Goal: Information Seeking & Learning: Learn about a topic

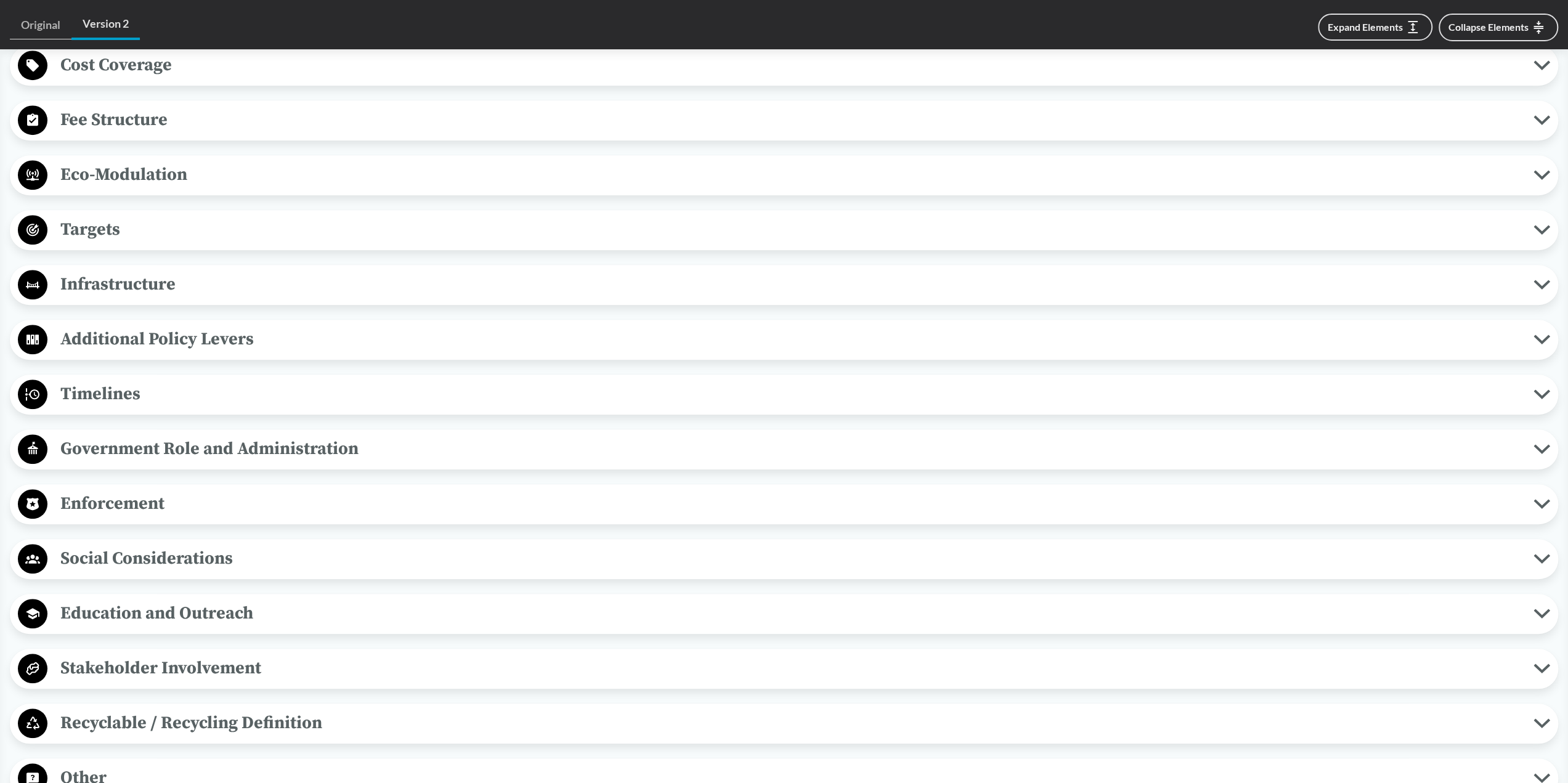
scroll to position [986, 0]
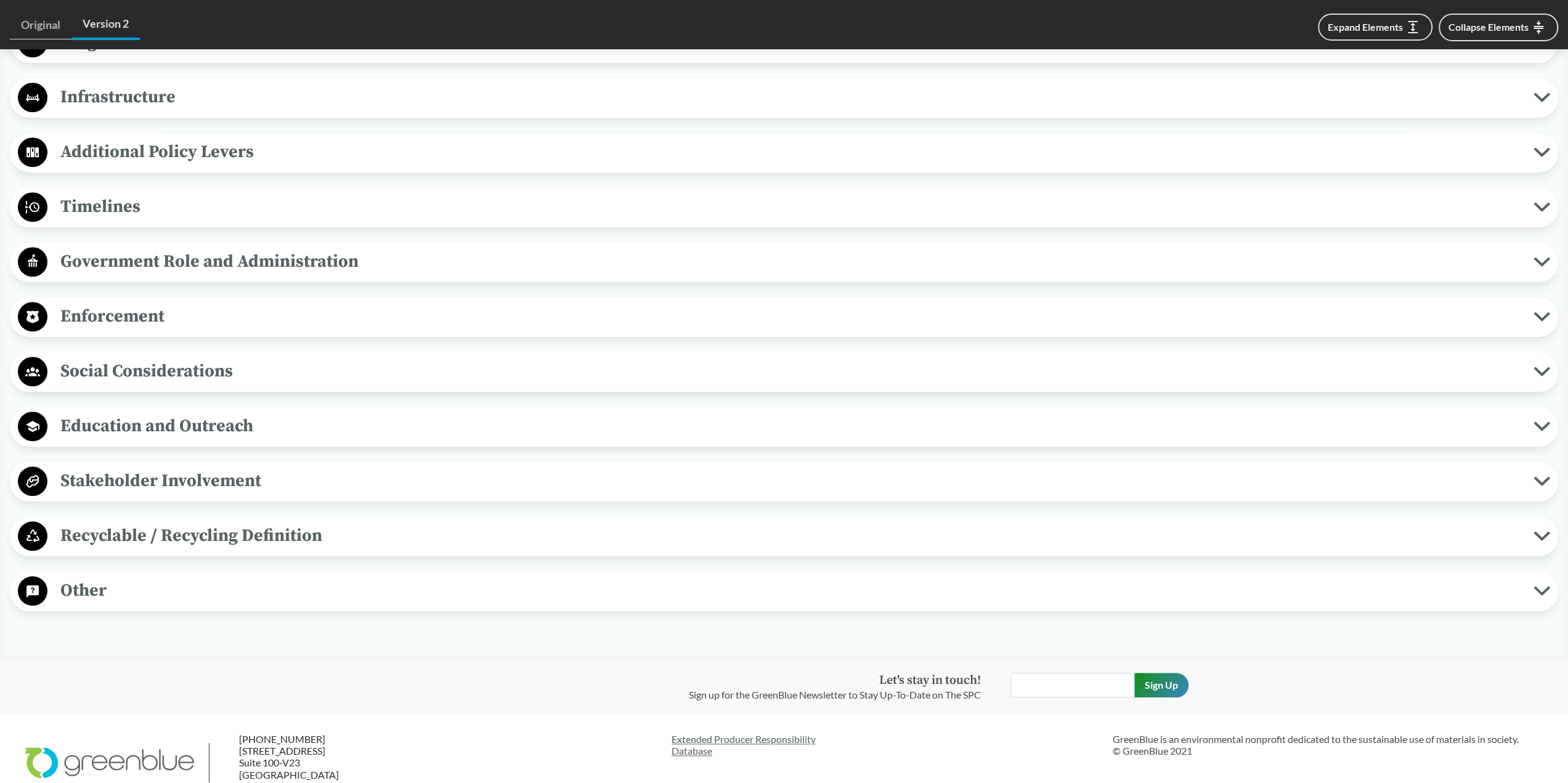
click at [249, 317] on span "Enforcement" at bounding box center [790, 316] width 1486 height 27
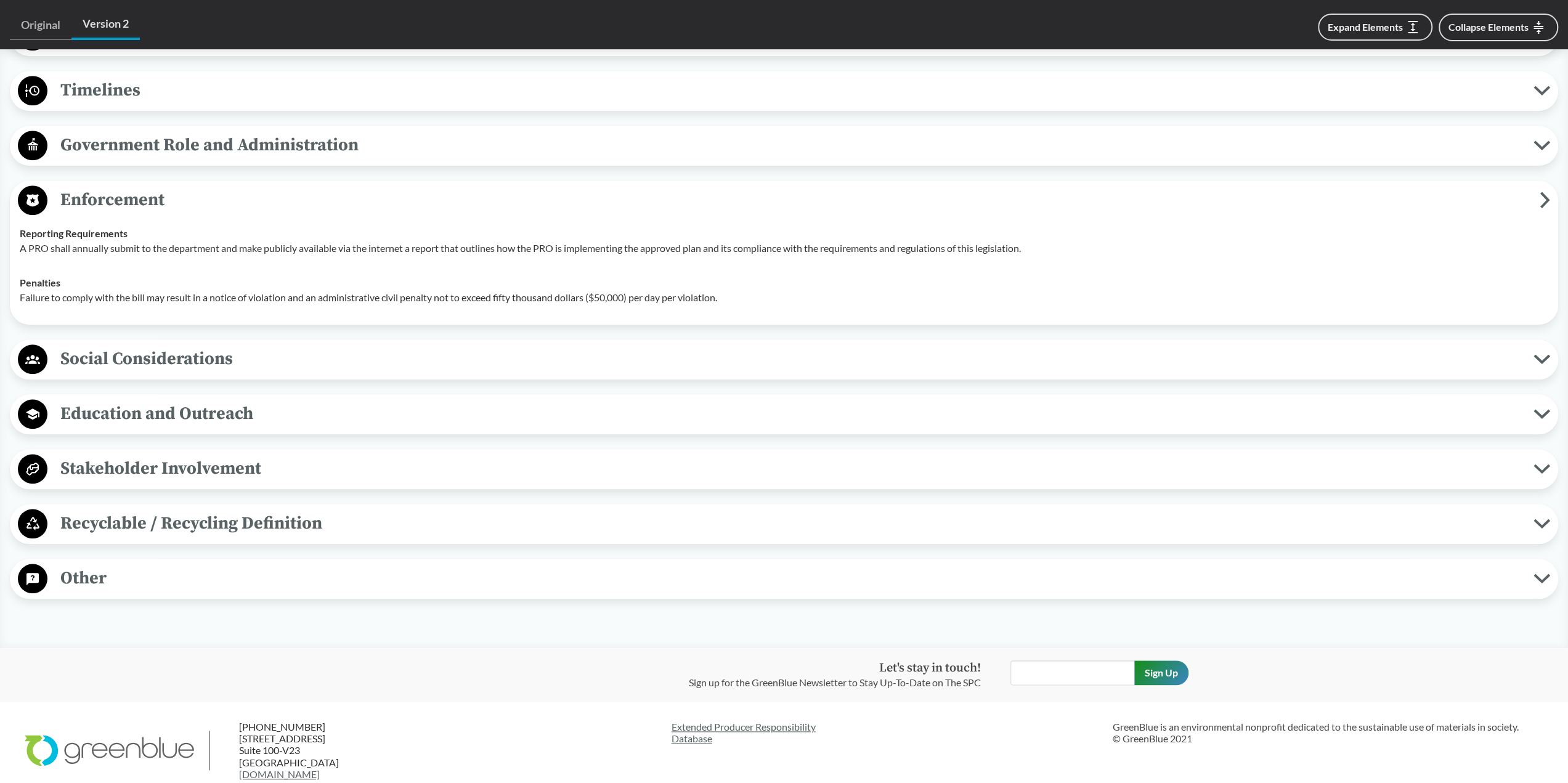
scroll to position [1178, 0]
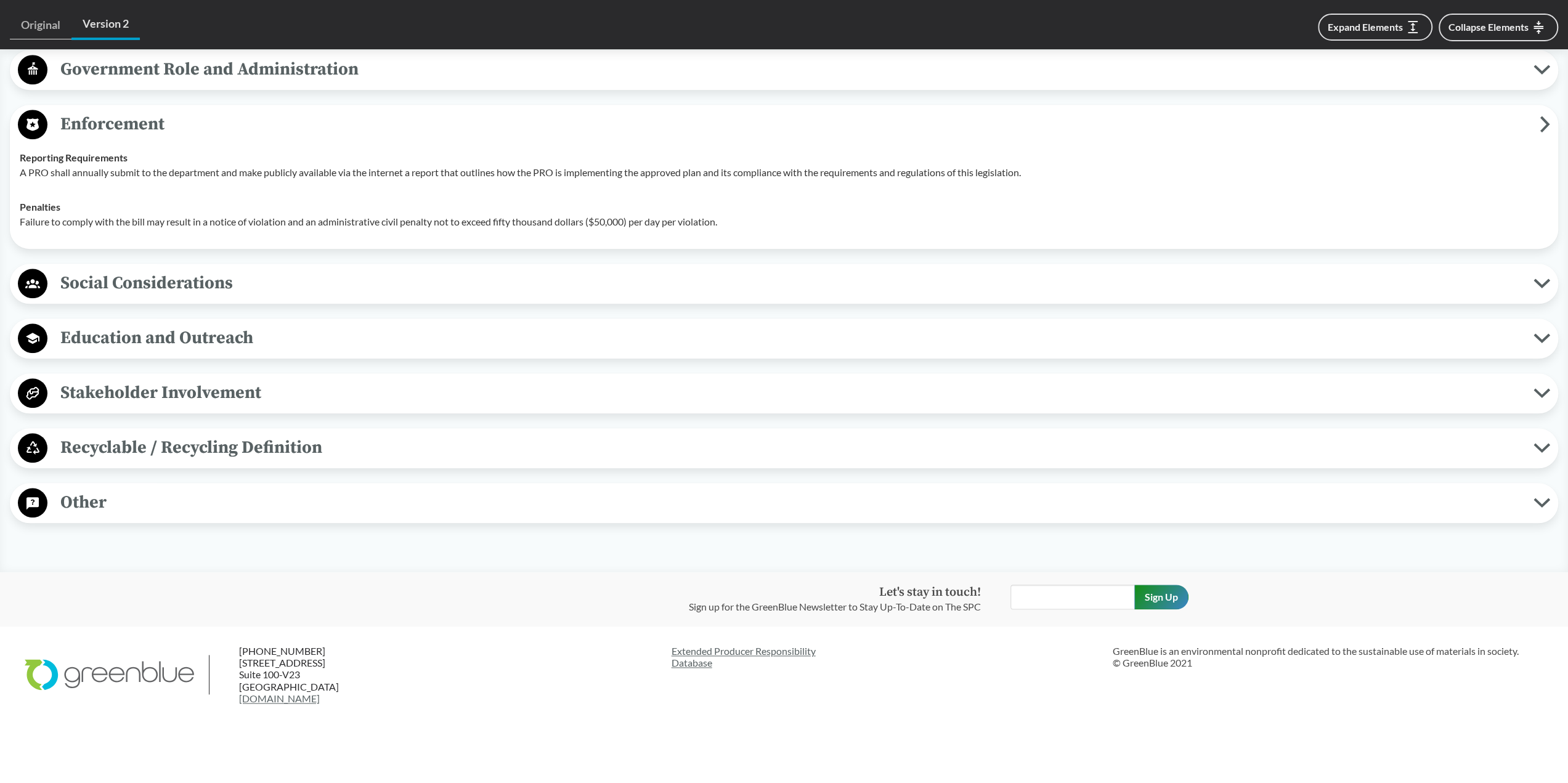
click at [404, 451] on span "Recyclable / Recycling Definition" at bounding box center [790, 447] width 1486 height 27
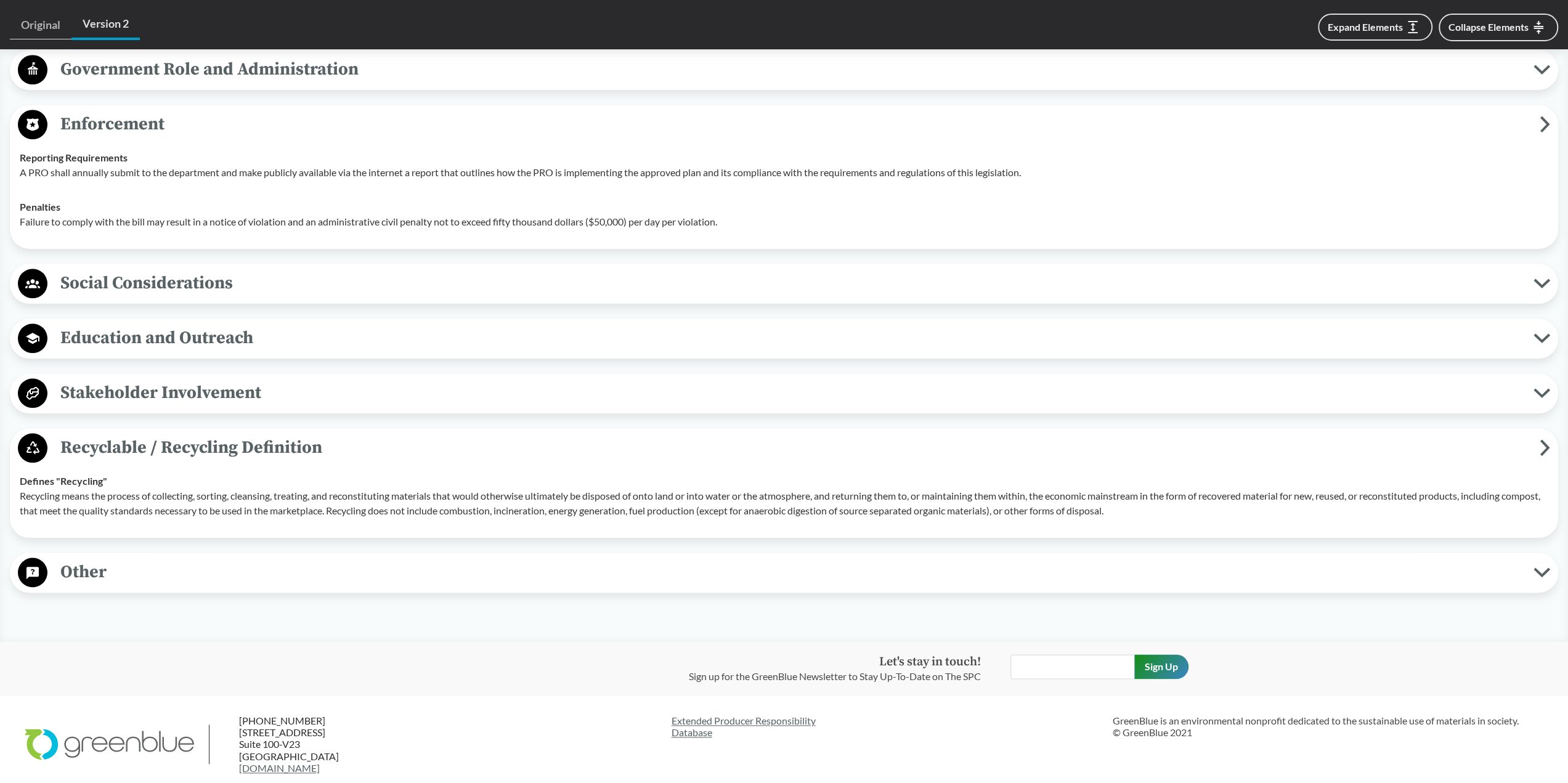
click at [412, 442] on span "Recyclable / Recycling Definition" at bounding box center [794, 447] width 1492 height 27
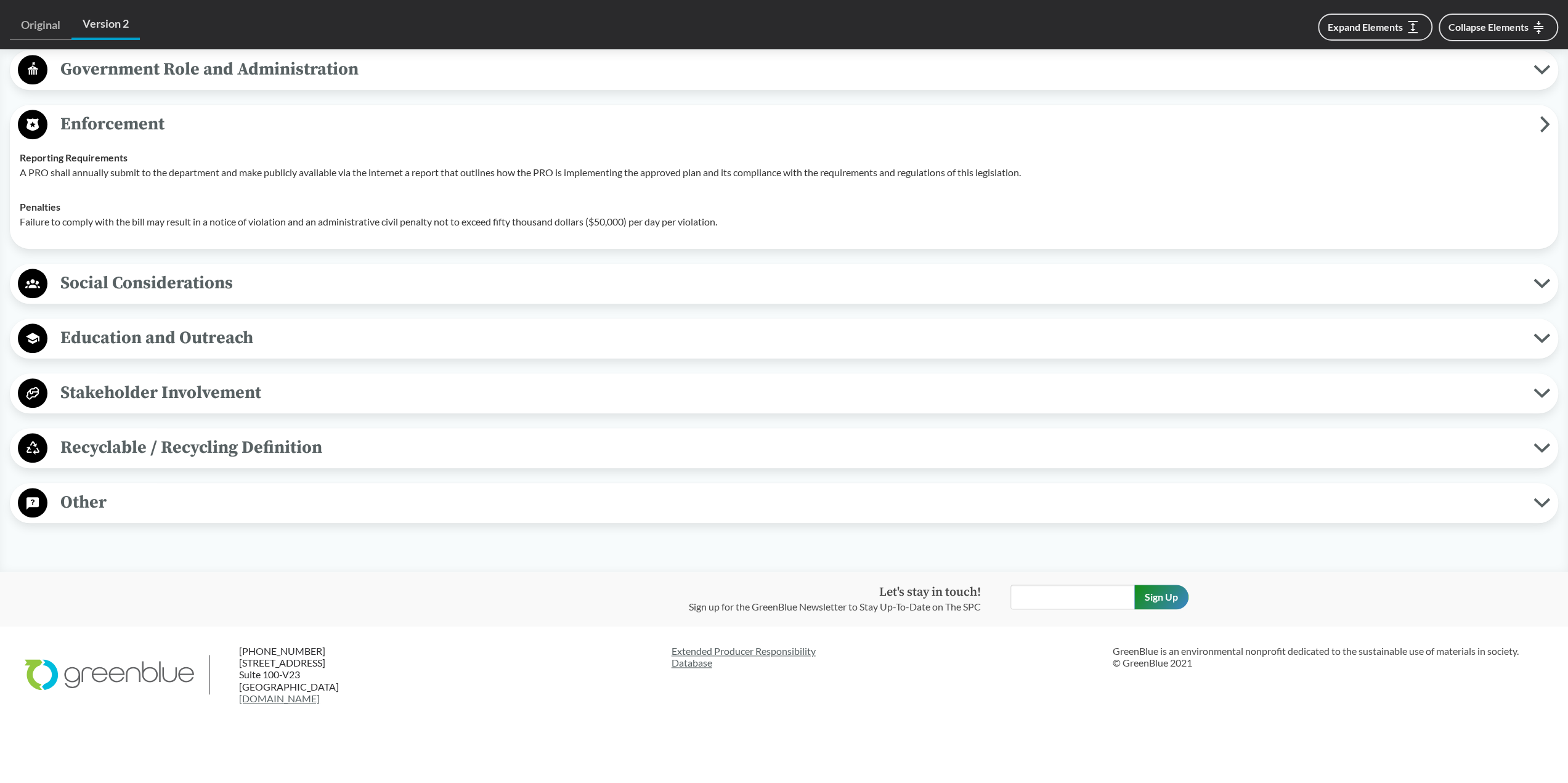
click at [377, 491] on span "Other" at bounding box center [790, 502] width 1486 height 27
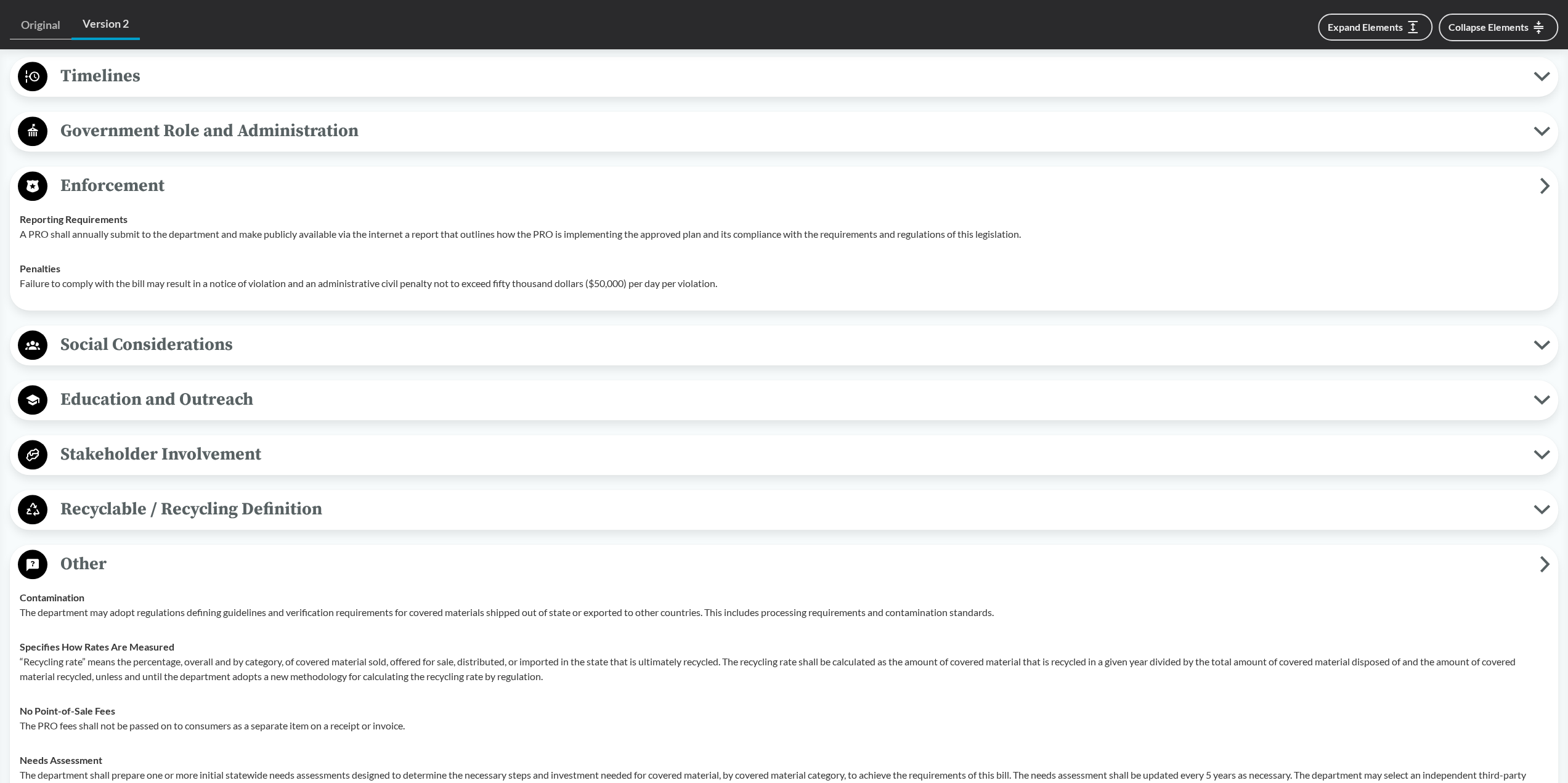
scroll to position [993, 0]
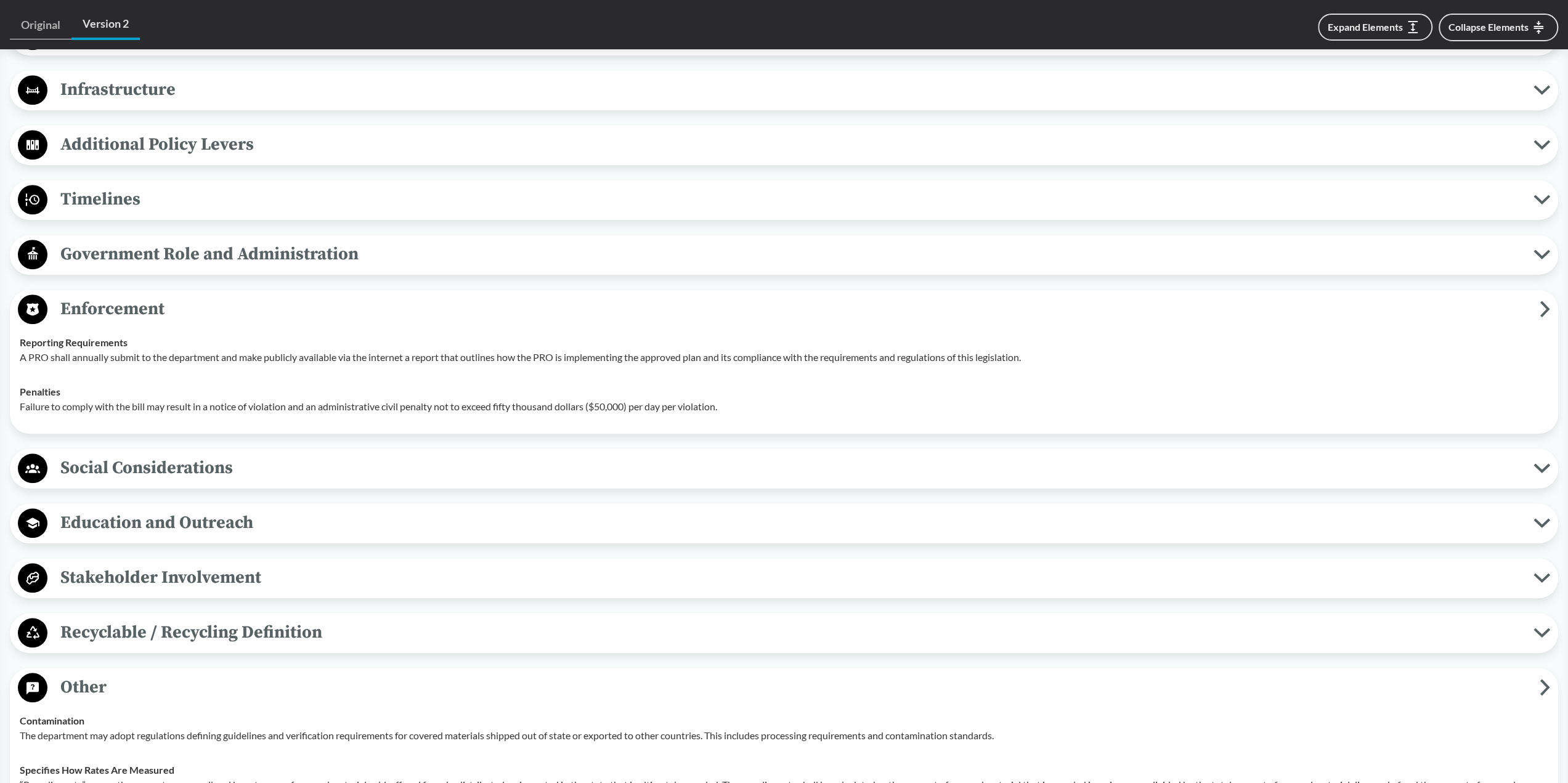
click at [365, 453] on button "Social Considerations" at bounding box center [784, 468] width 1539 height 31
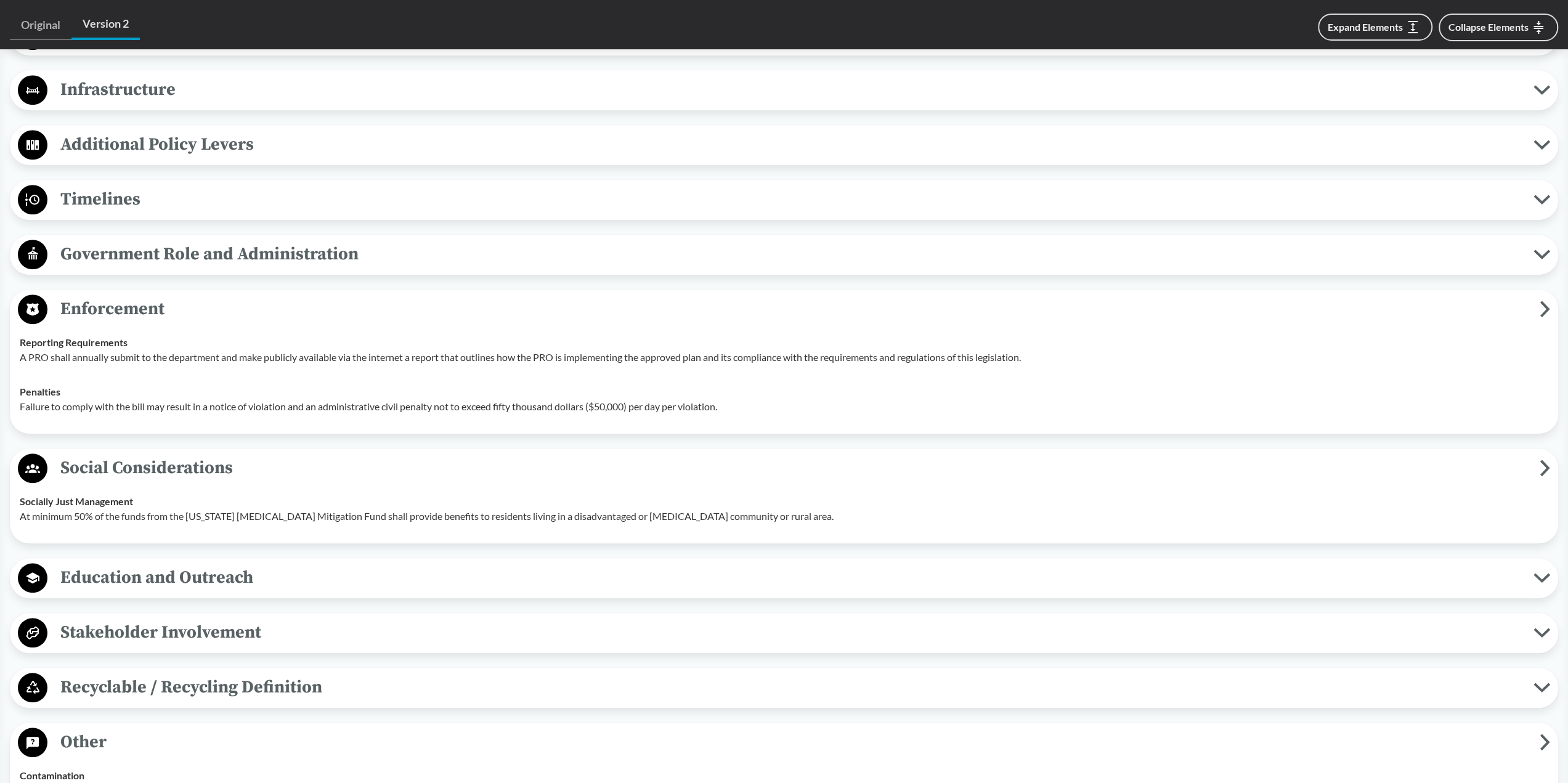
click at [361, 558] on div "Education and Outreach Program Awareness The plan should include efforts to use…" at bounding box center [784, 578] width 1548 height 40
click at [230, 581] on span "Education and Outreach" at bounding box center [790, 577] width 1486 height 27
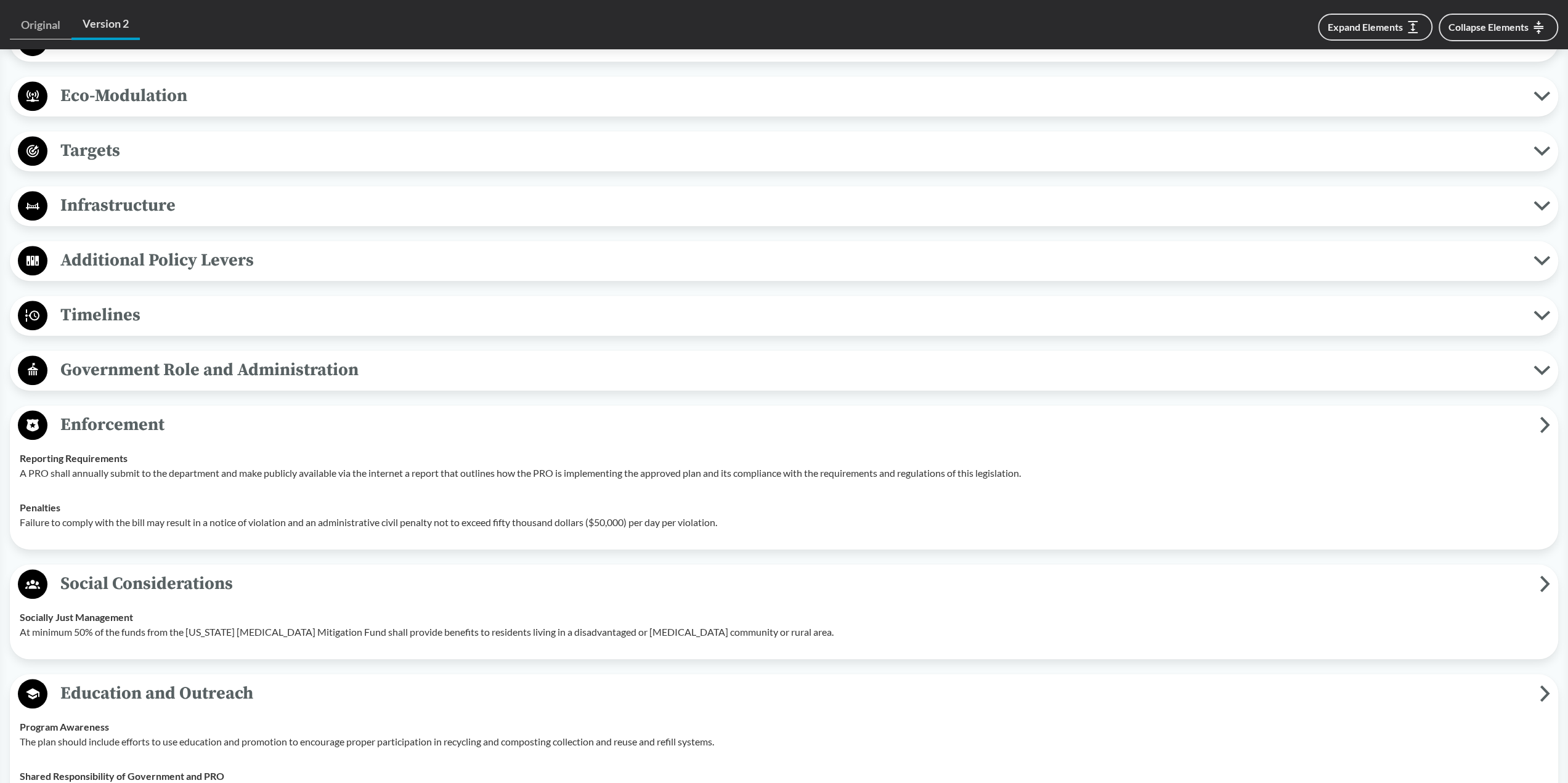
scroll to position [808, 0]
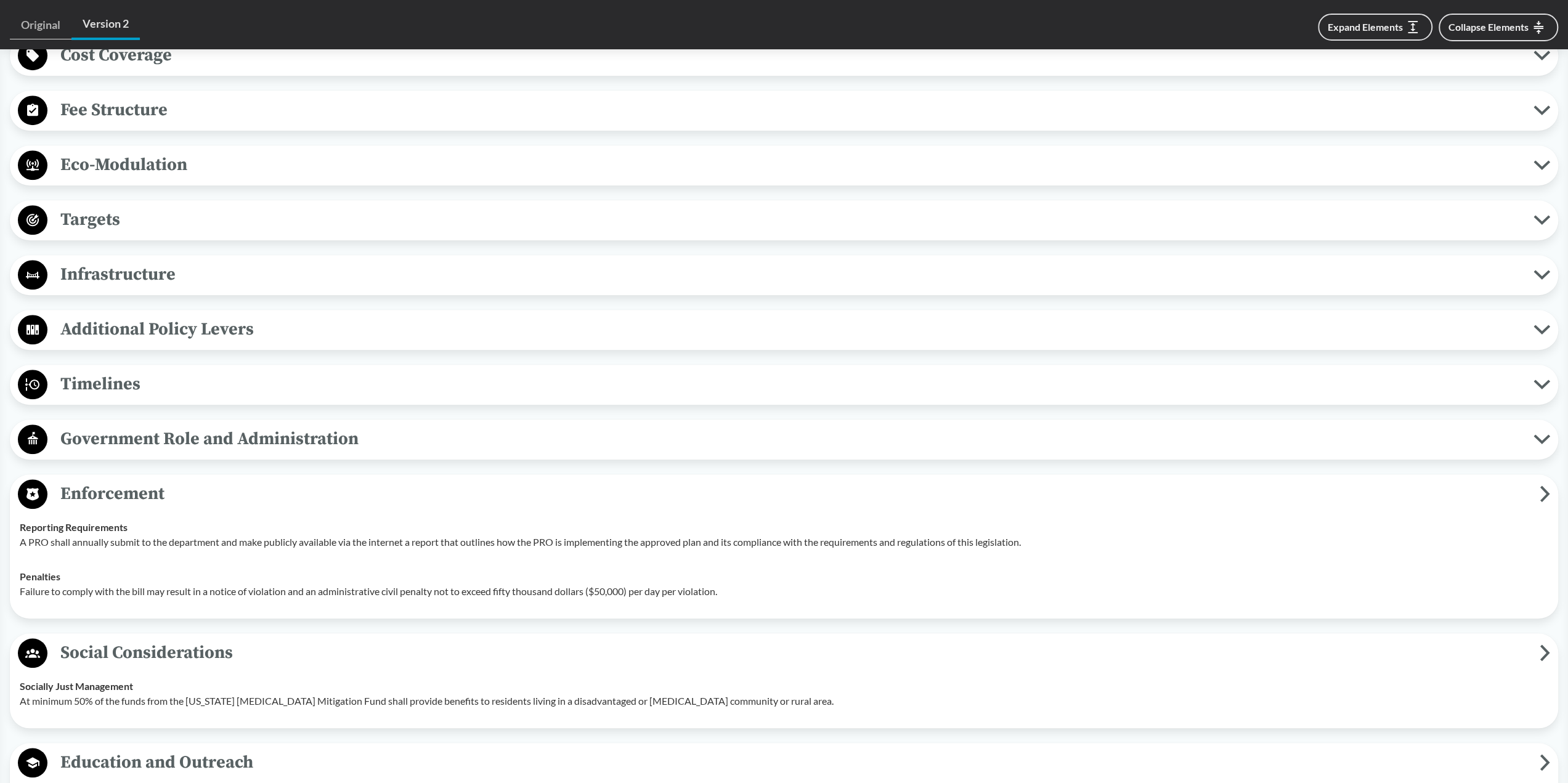
click at [169, 378] on span "Timelines" at bounding box center [790, 384] width 1486 height 27
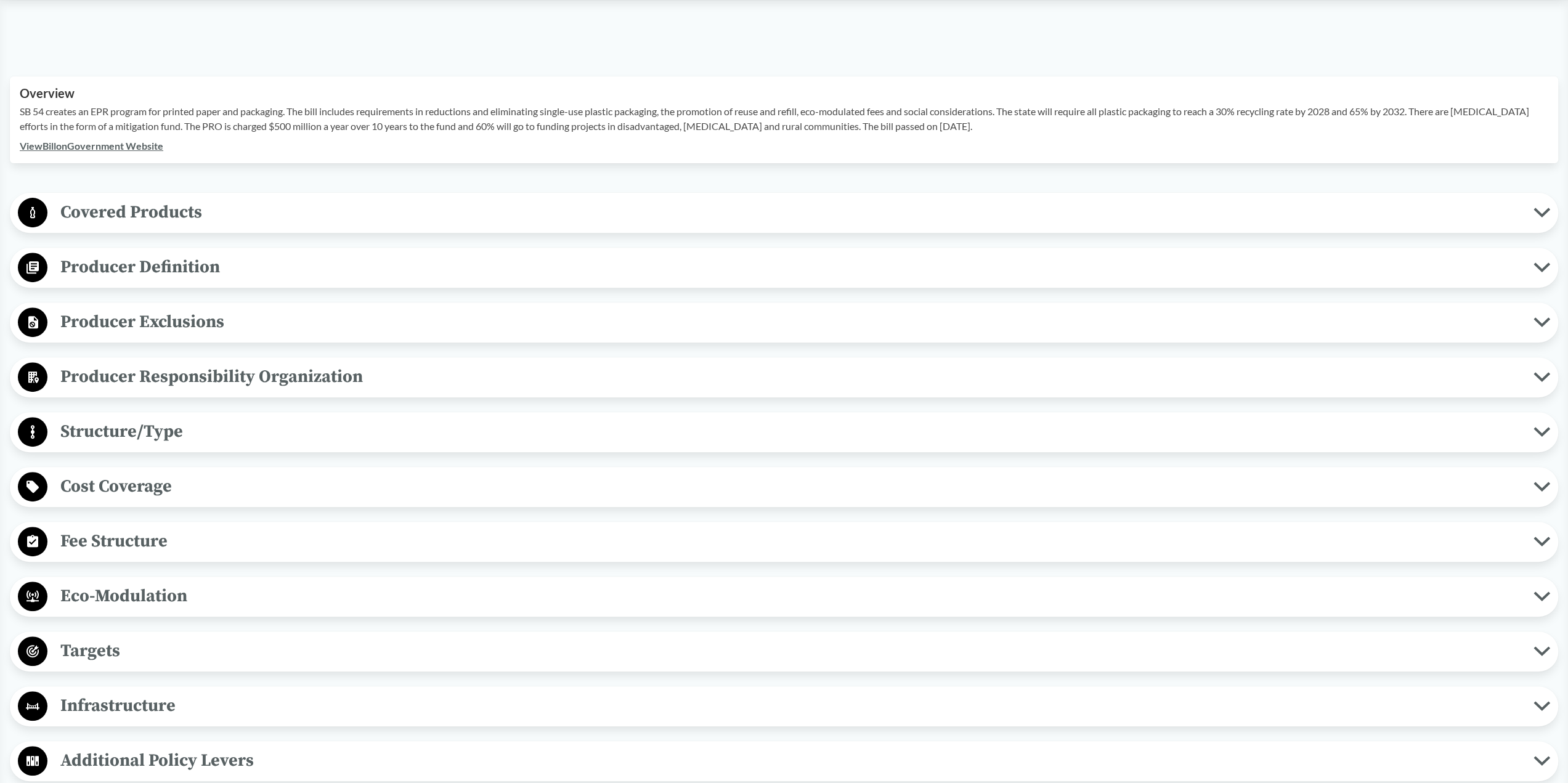
scroll to position [377, 0]
click at [107, 637] on span "Targets" at bounding box center [790, 651] width 1486 height 27
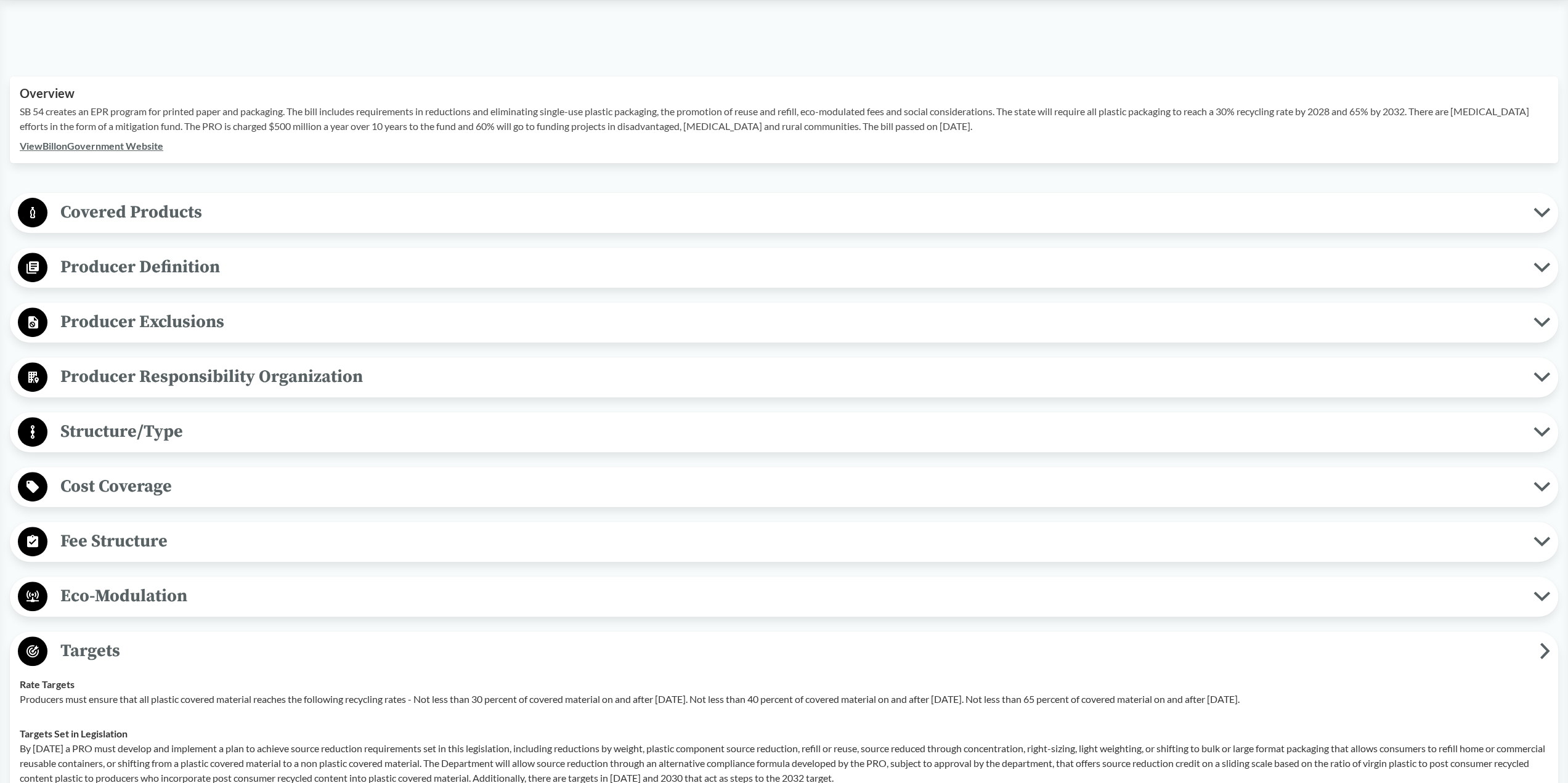
click at [415, 488] on span "Cost Coverage" at bounding box center [790, 486] width 1486 height 27
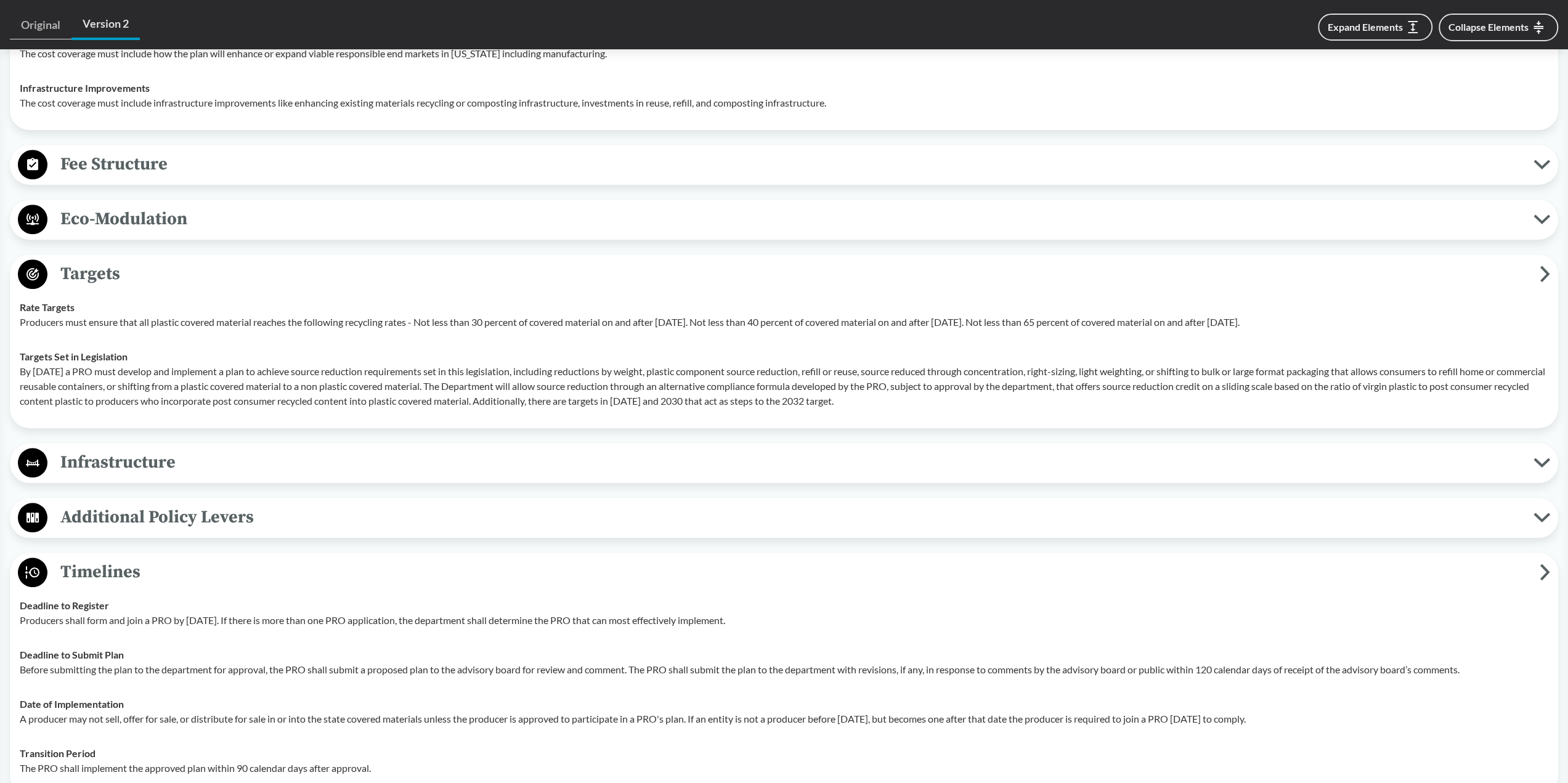
scroll to position [1116, 0]
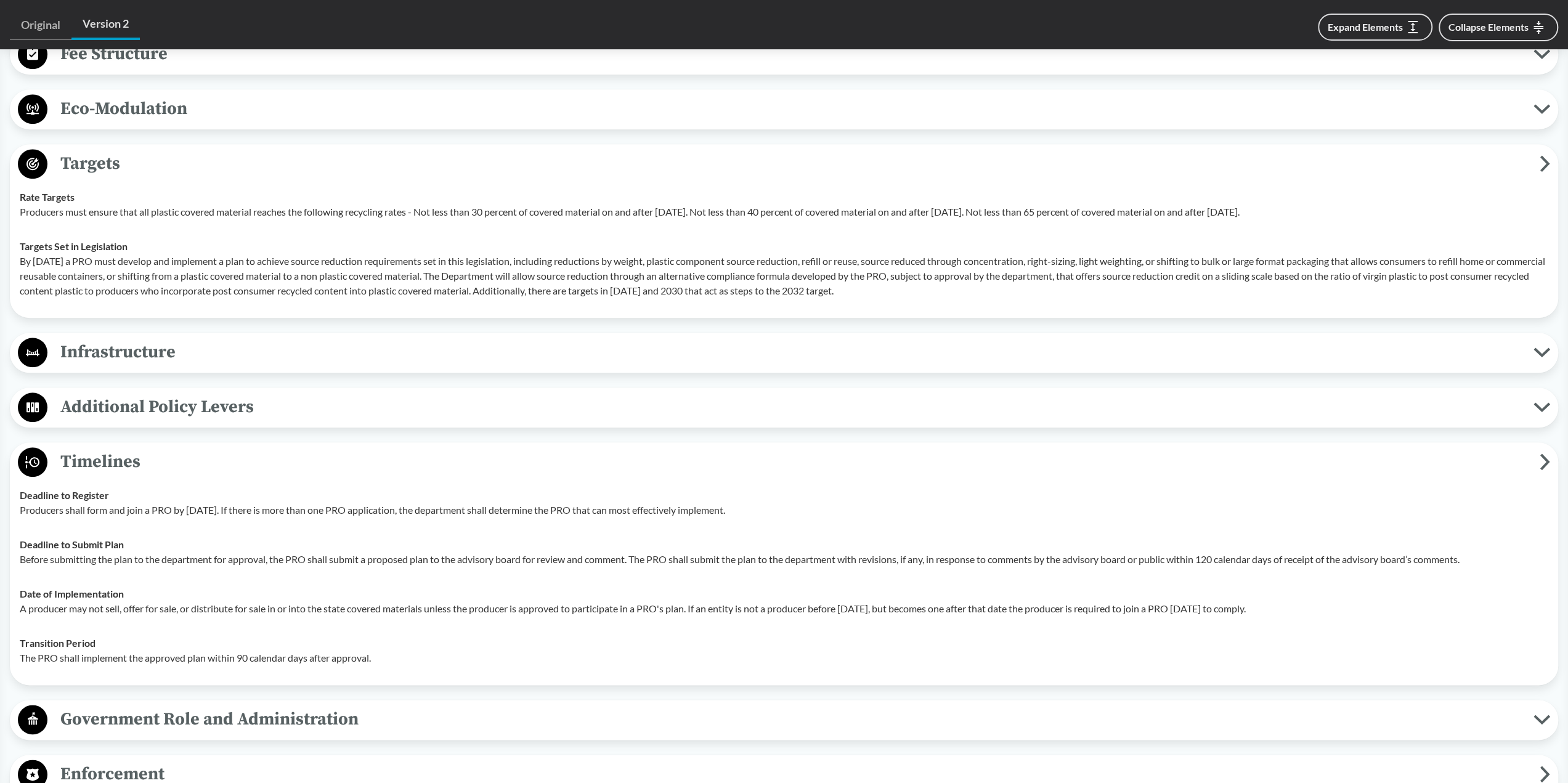
click at [516, 416] on span "Additional Policy Levers" at bounding box center [790, 407] width 1486 height 27
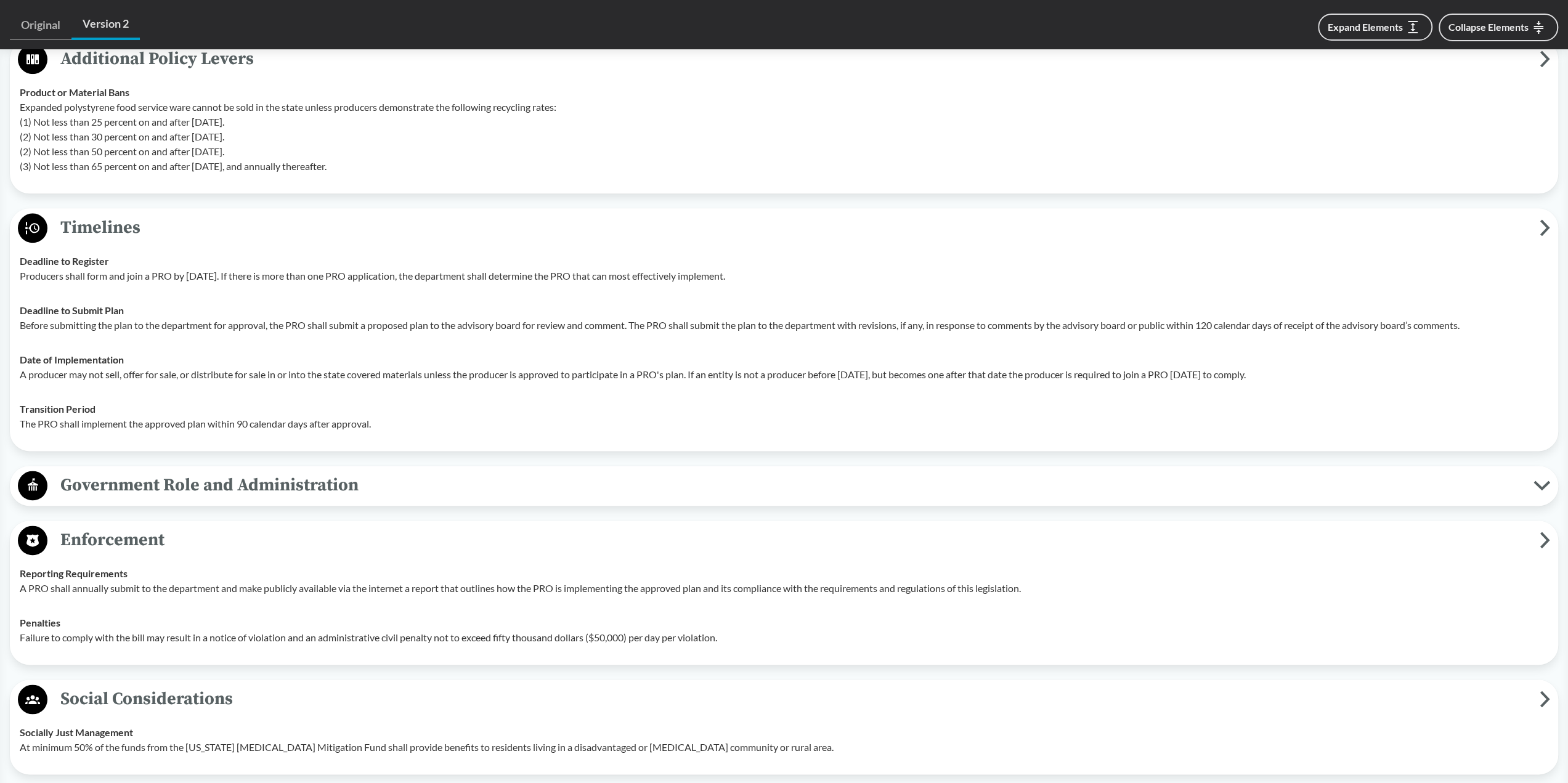
scroll to position [1486, 0]
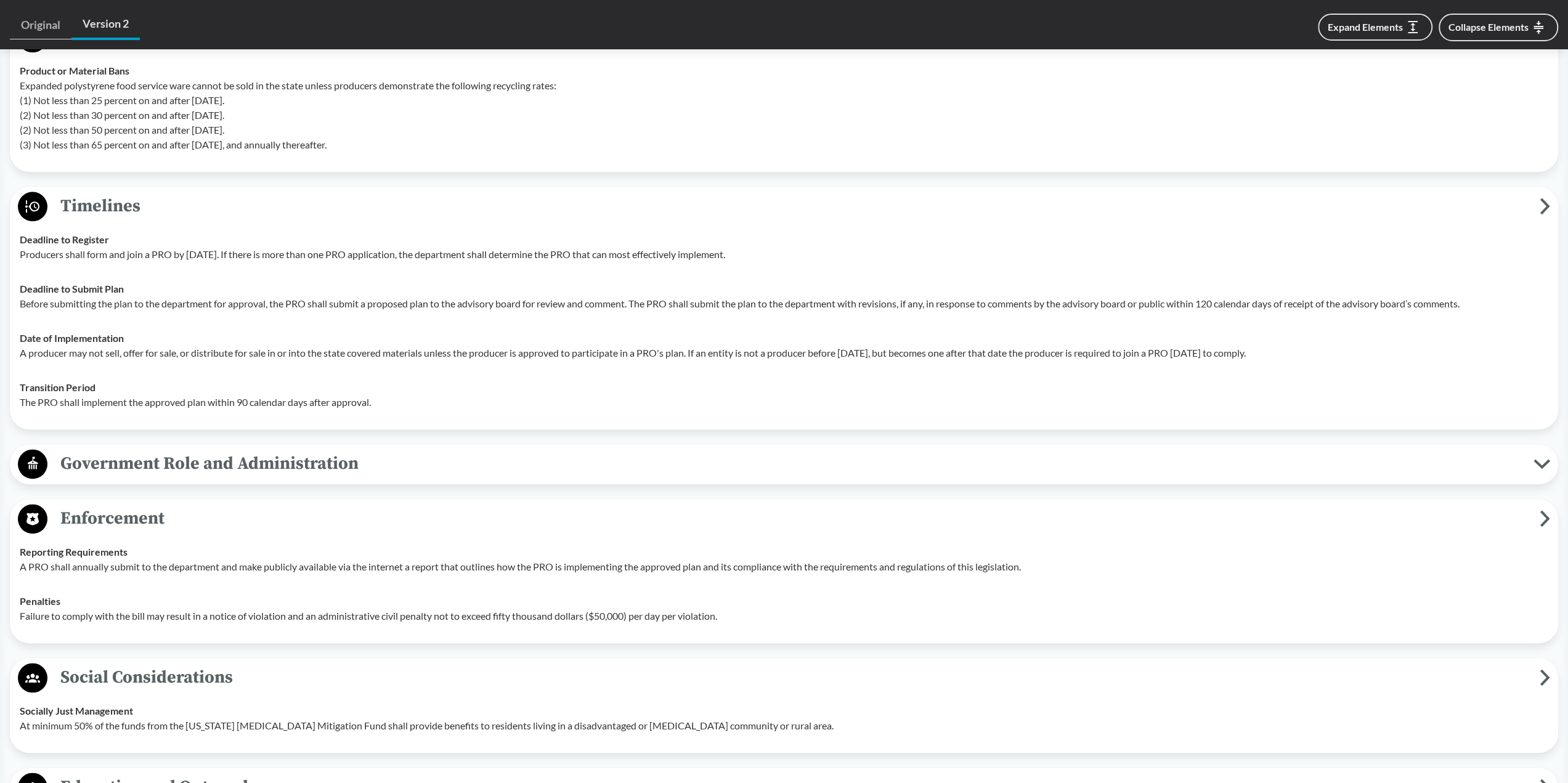
click at [551, 467] on span "Government Role and Administration" at bounding box center [790, 464] width 1486 height 27
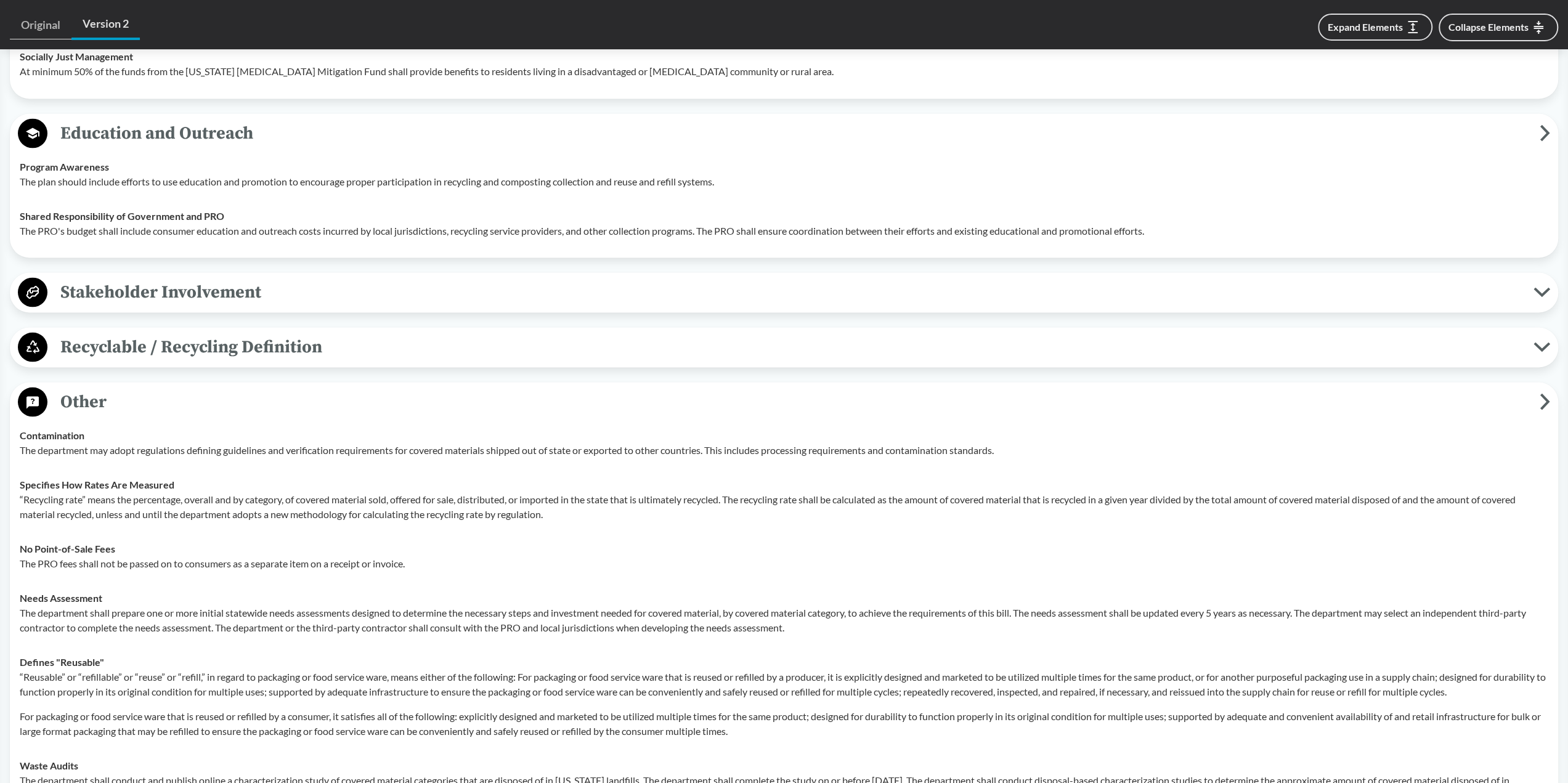
scroll to position [2410, 0]
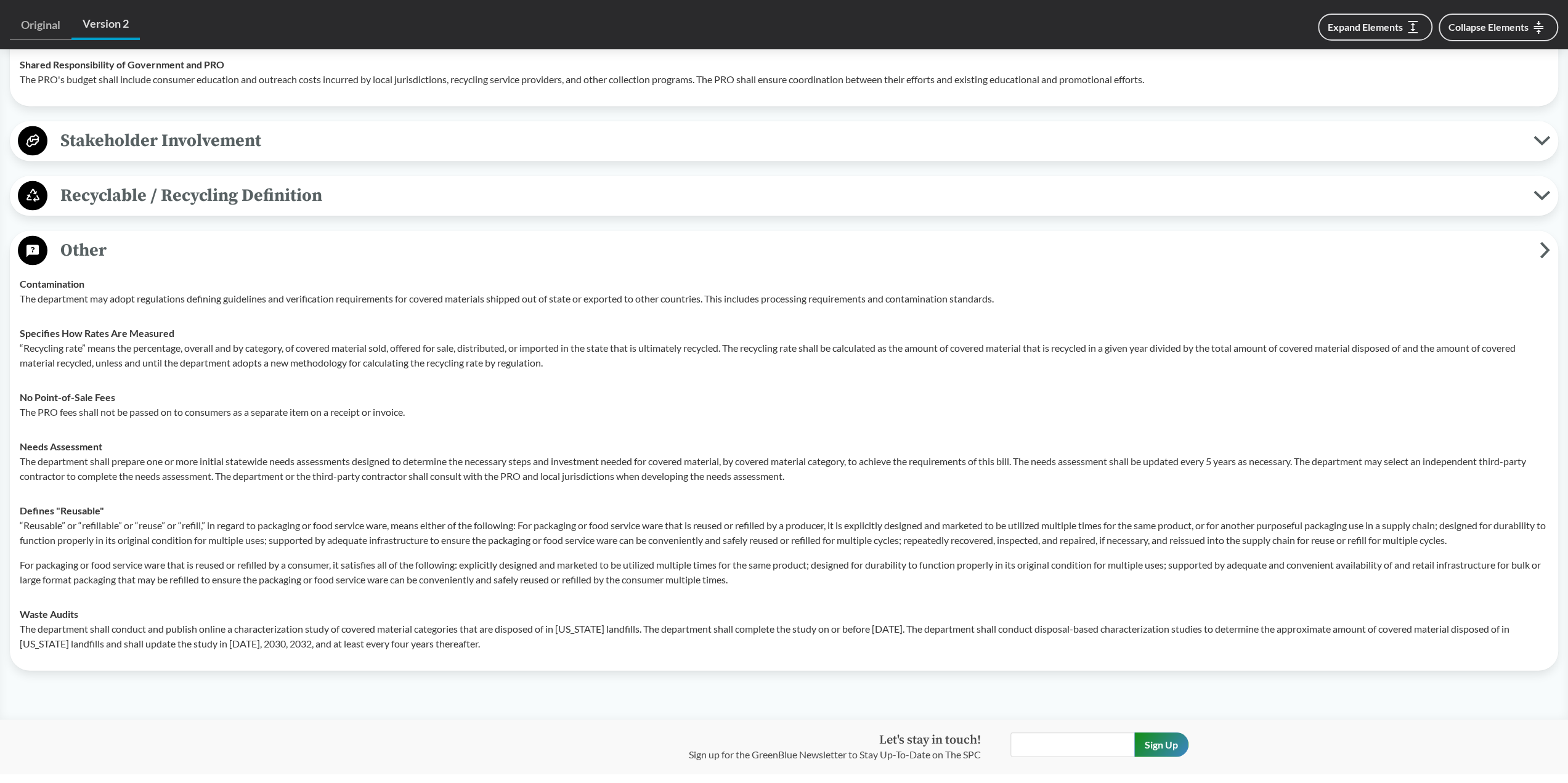
click at [320, 190] on span "Recyclable / Recycling Definition" at bounding box center [790, 196] width 1486 height 27
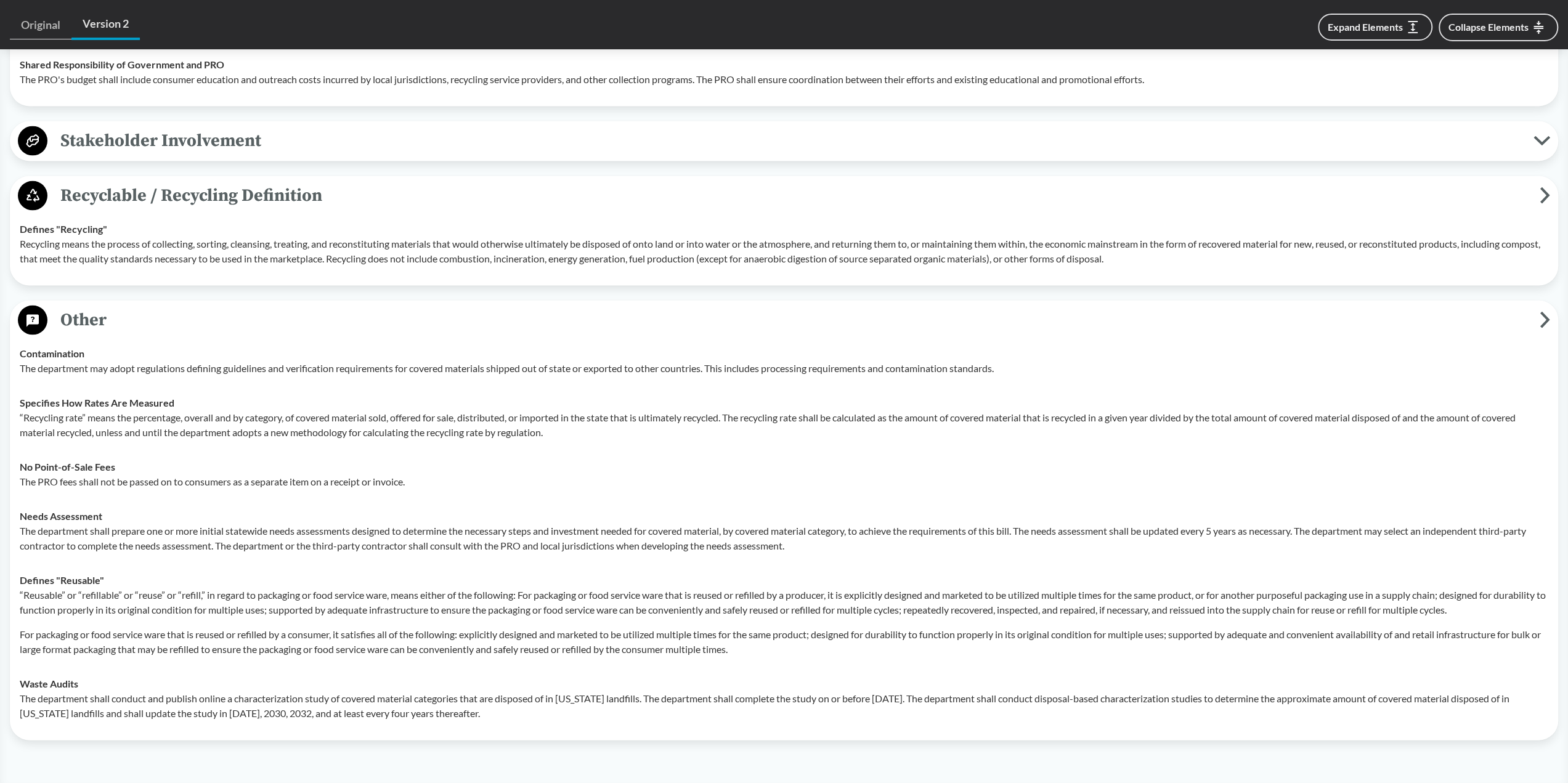
scroll to position [2287, 0]
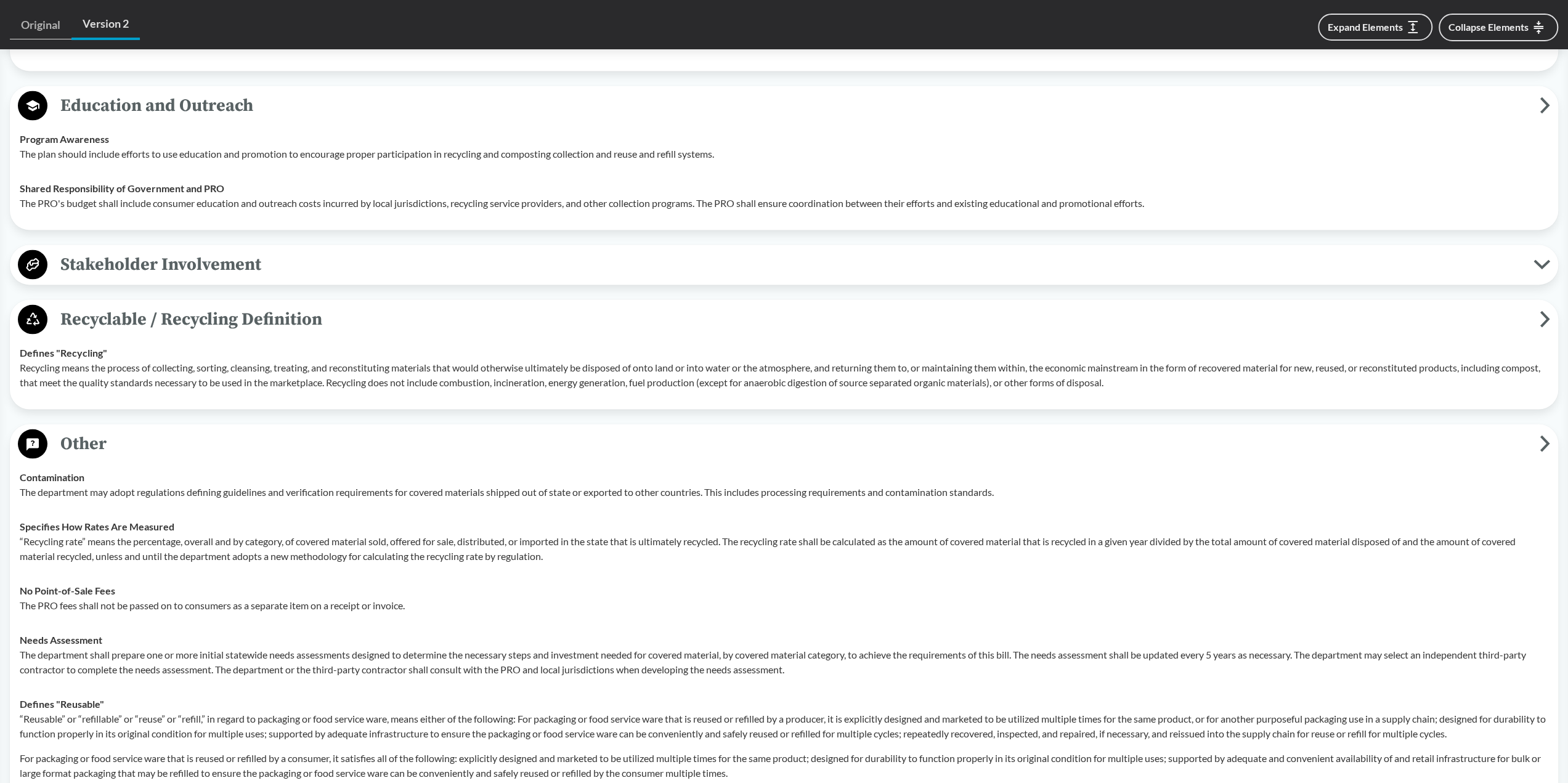
click at [300, 257] on span "Stakeholder Involvement" at bounding box center [790, 264] width 1486 height 27
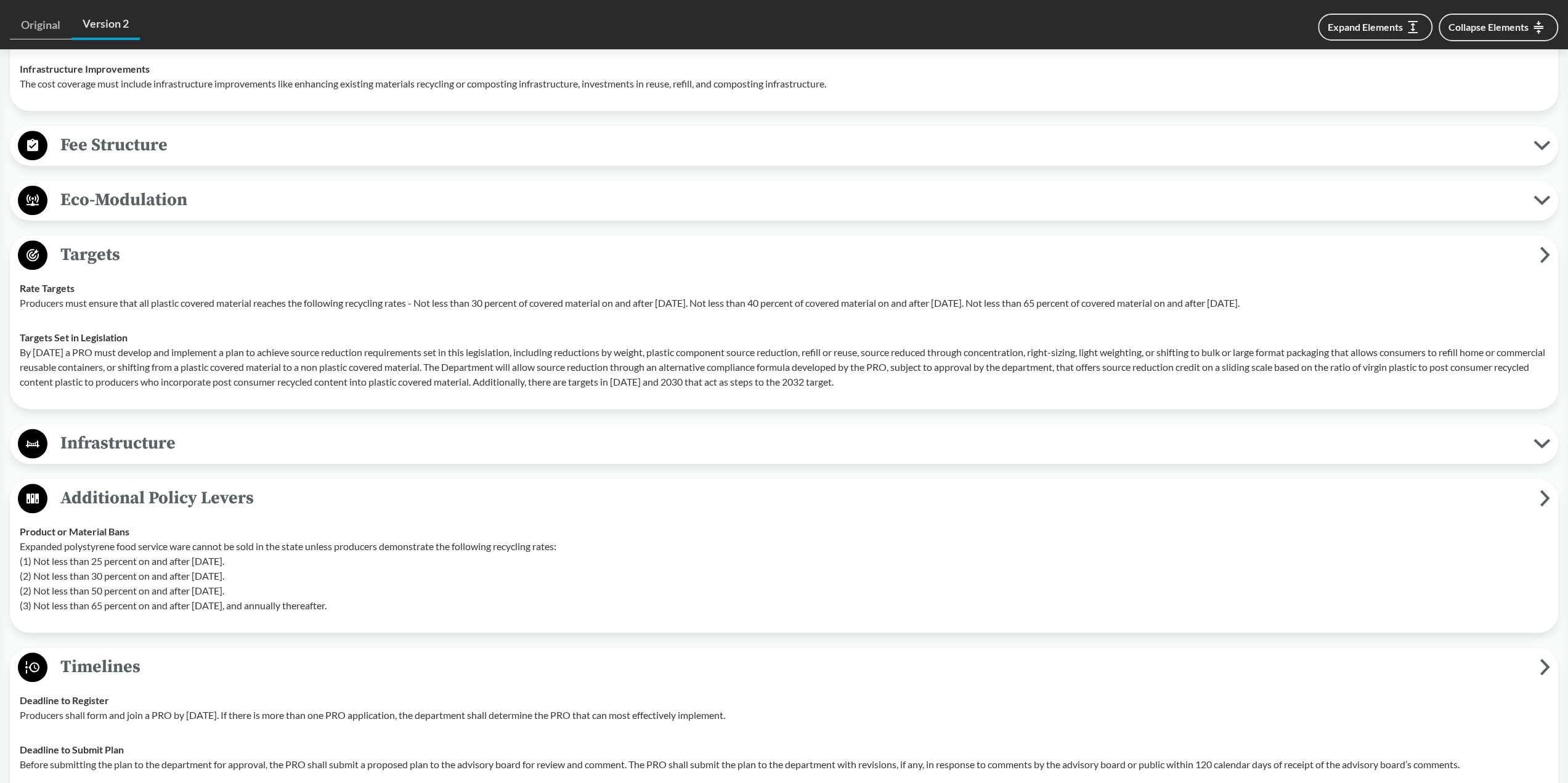
scroll to position [808, 0]
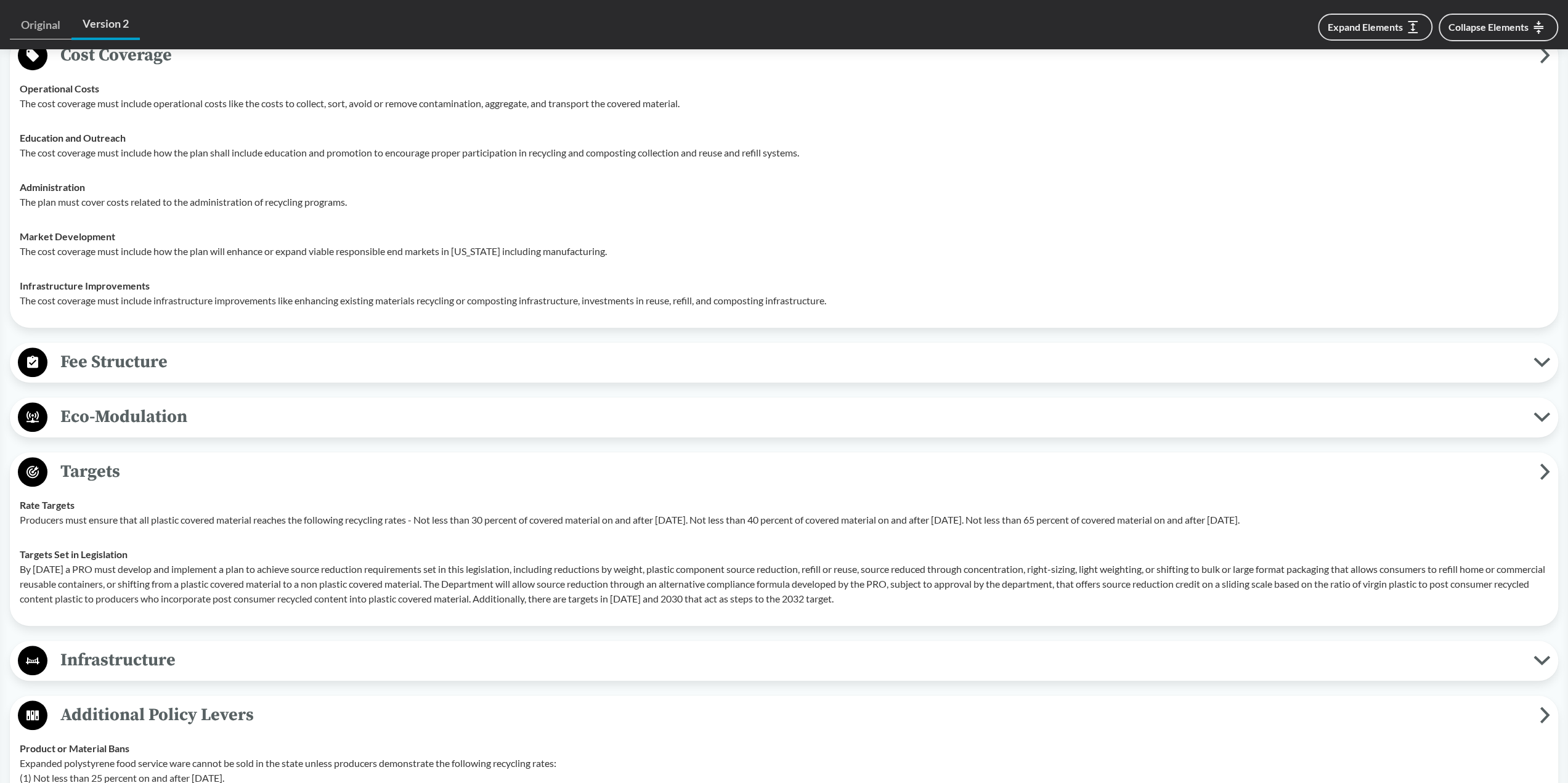
click at [345, 355] on span "Fee Structure" at bounding box center [790, 362] width 1486 height 27
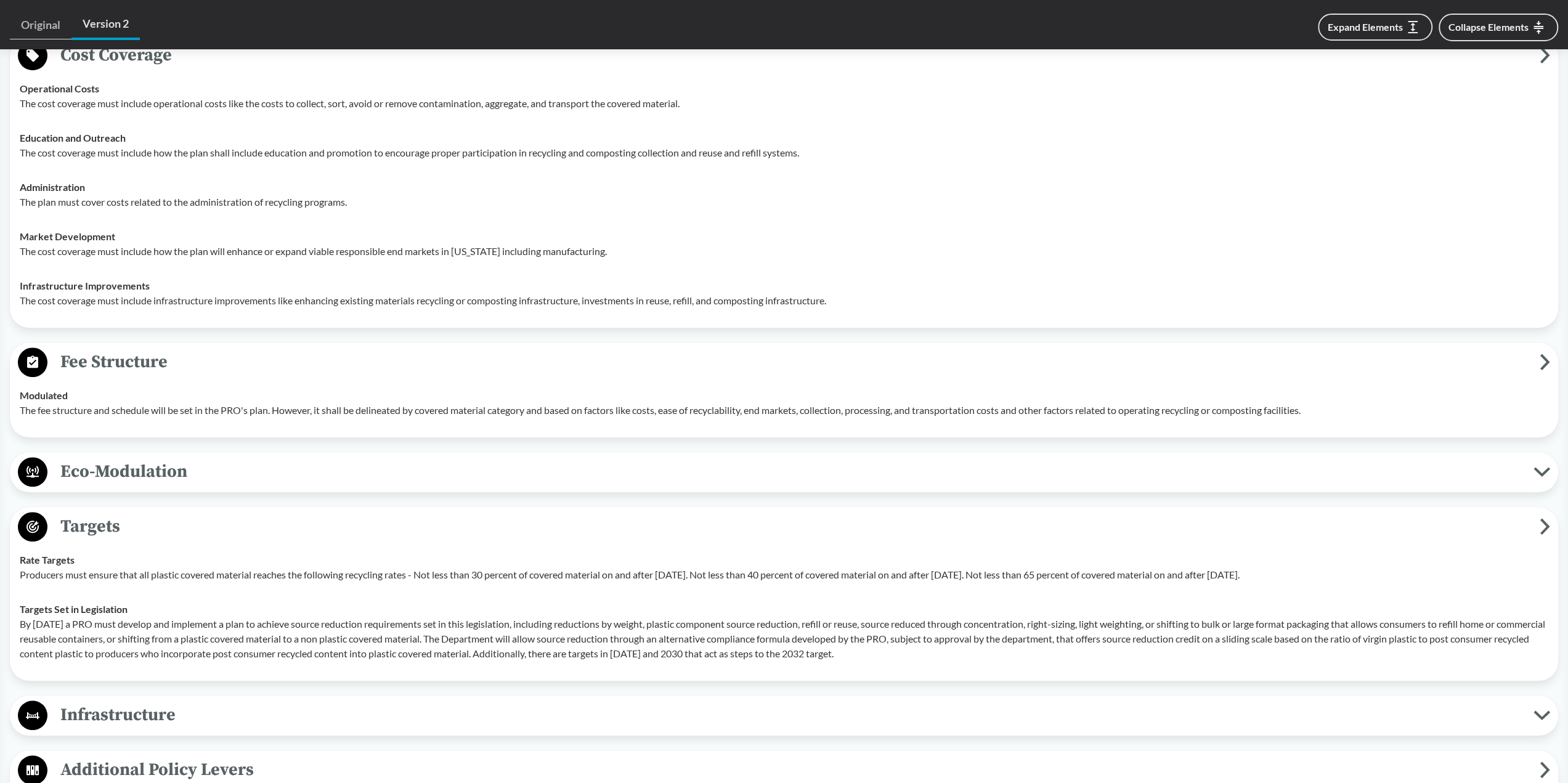
click at [402, 452] on div "Eco-Modulation Recycled Content The fees must incentivize high level of PCR mat…" at bounding box center [784, 472] width 1548 height 40
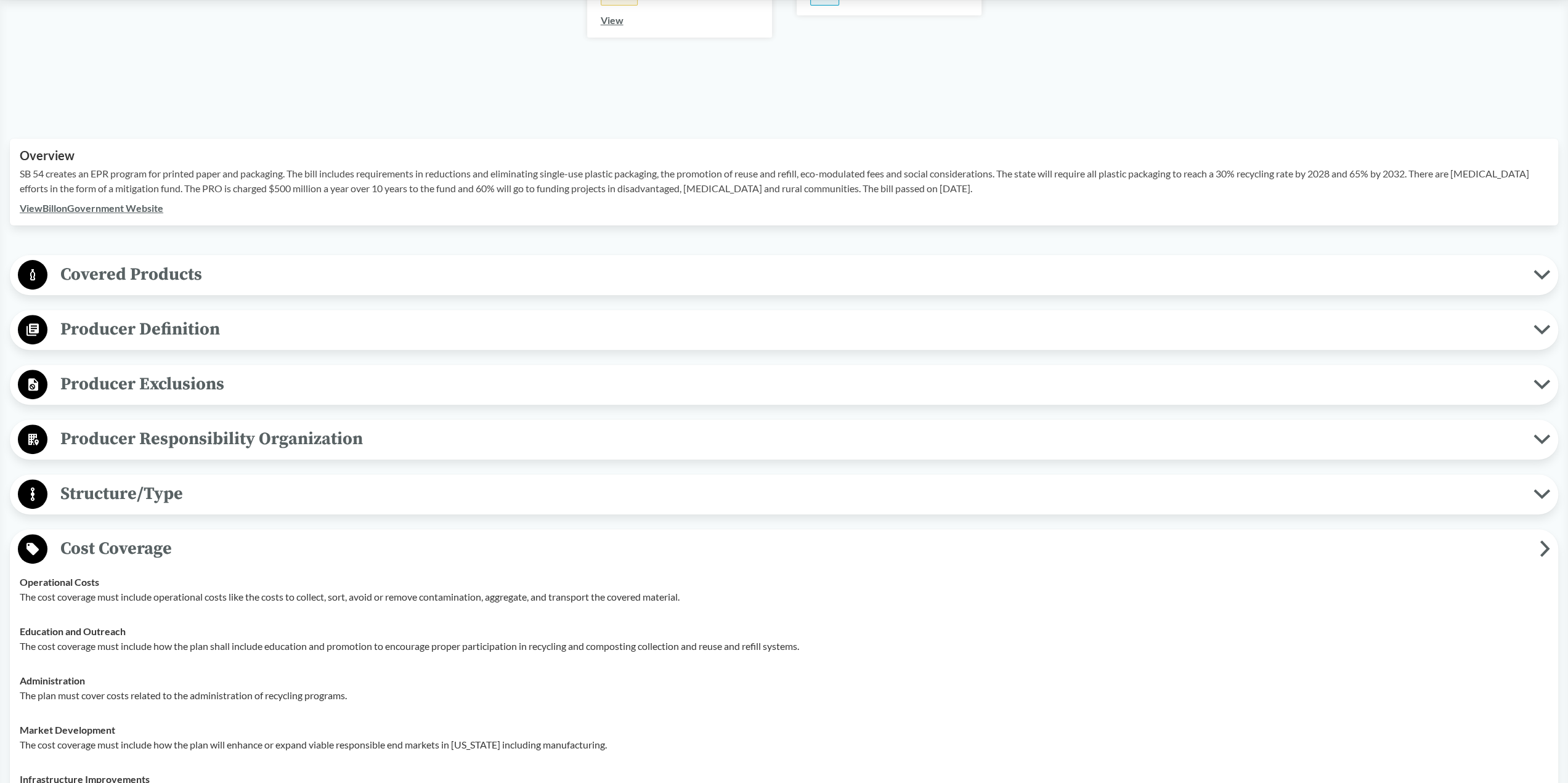
scroll to position [316, 0]
click at [323, 431] on span "Producer Responsibility Organization" at bounding box center [790, 438] width 1486 height 27
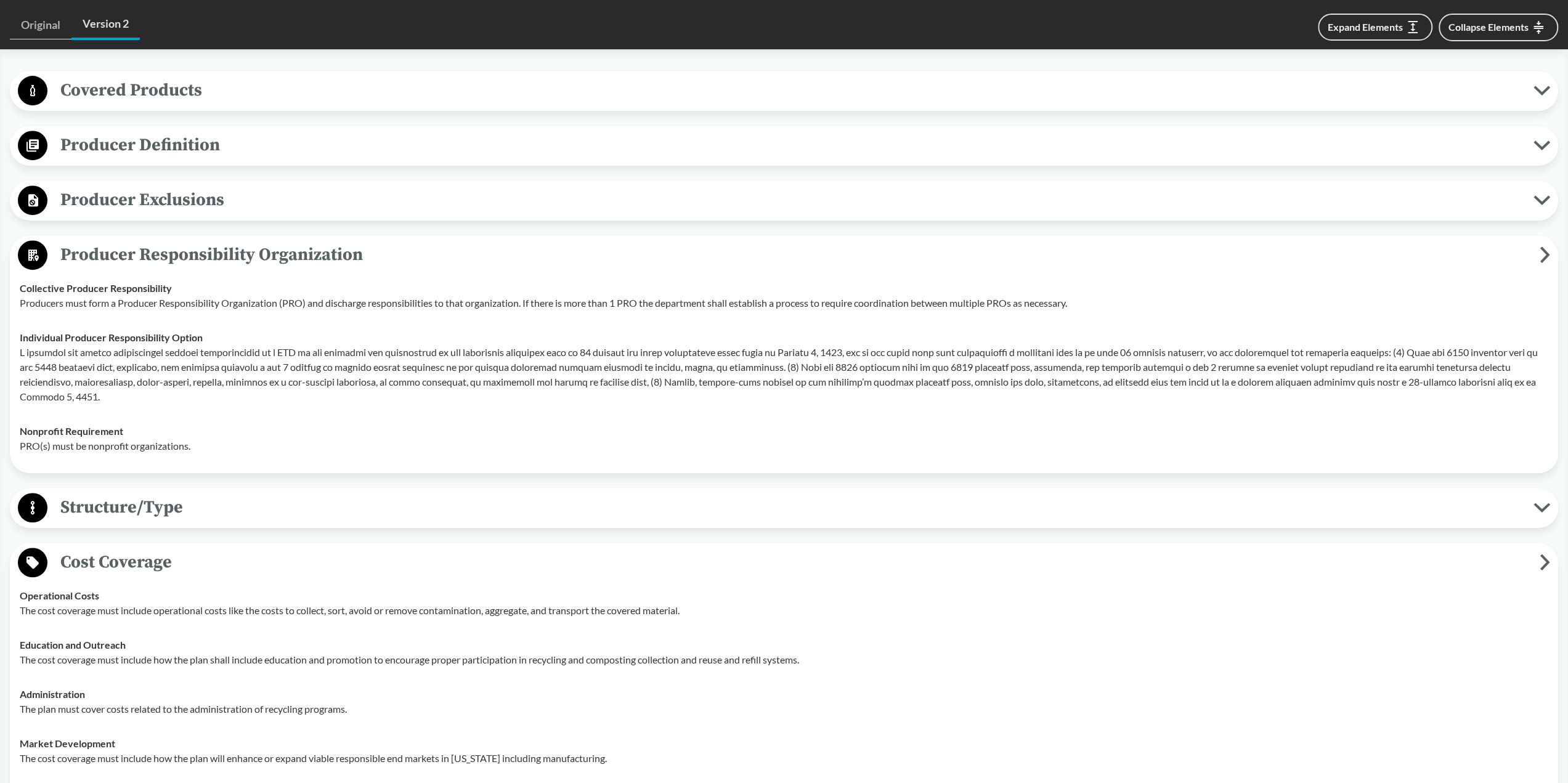
scroll to position [562, 0]
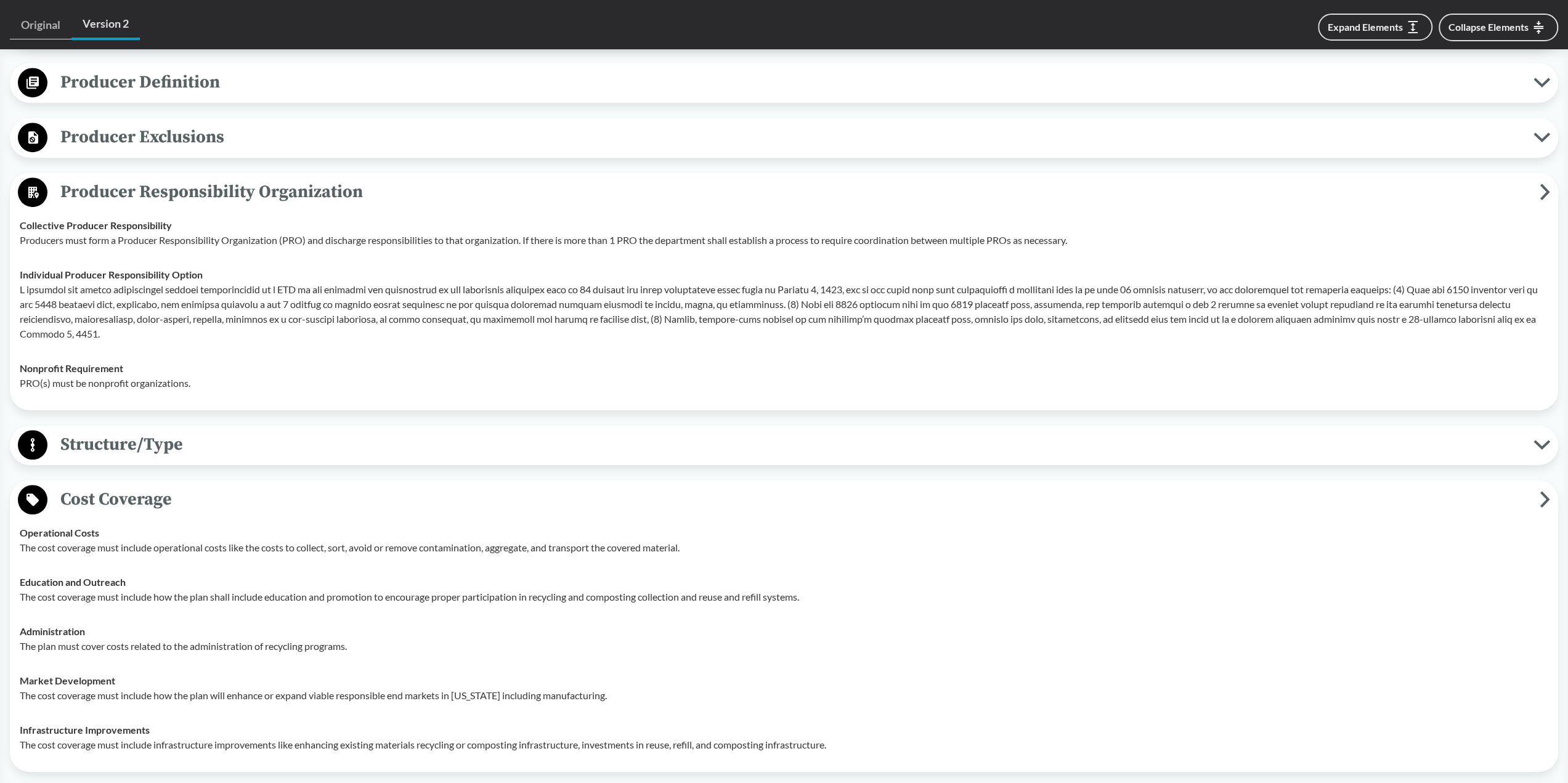
click at [278, 448] on span "Structure/Type" at bounding box center [790, 444] width 1486 height 27
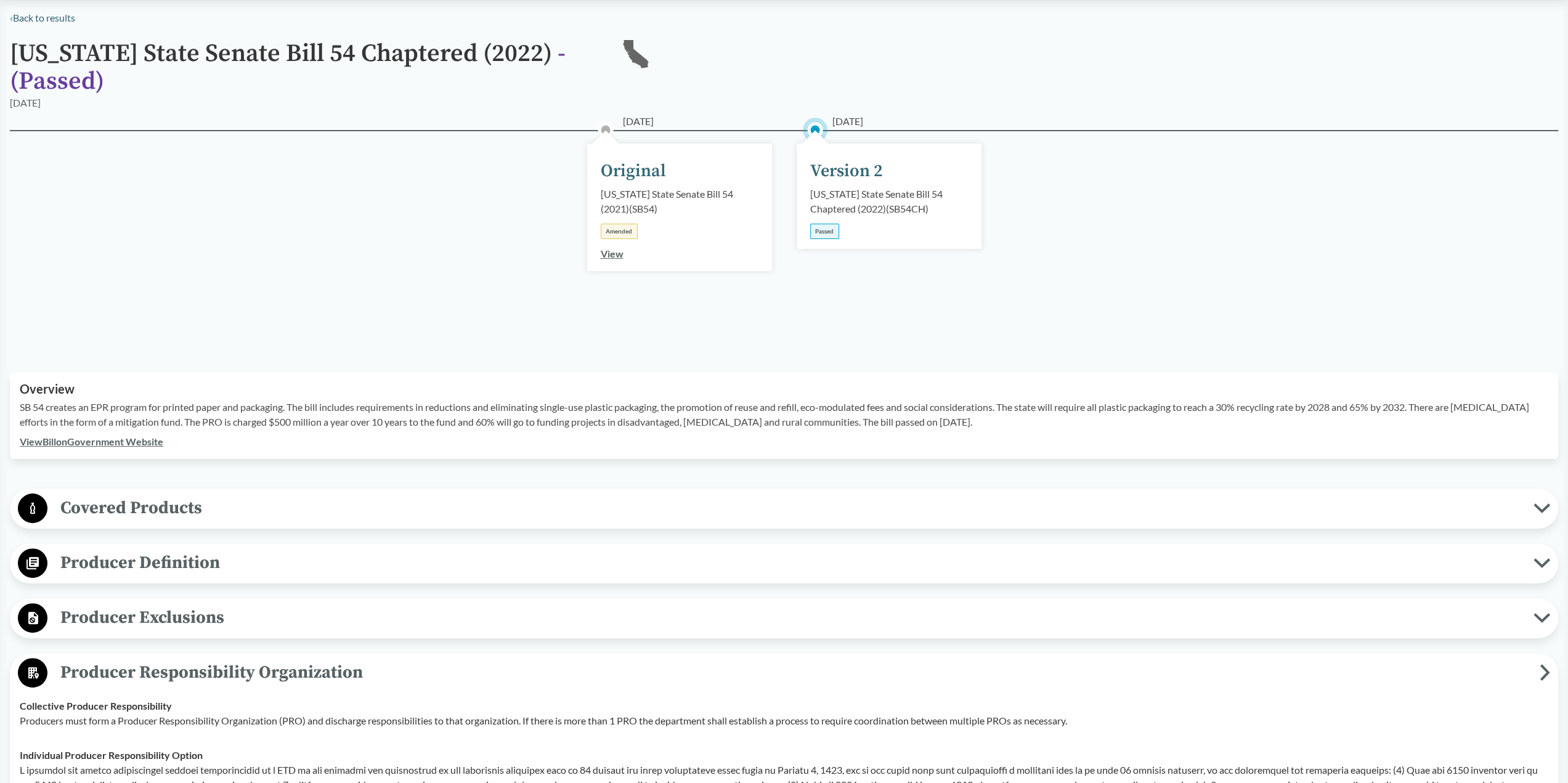
scroll to position [0, 0]
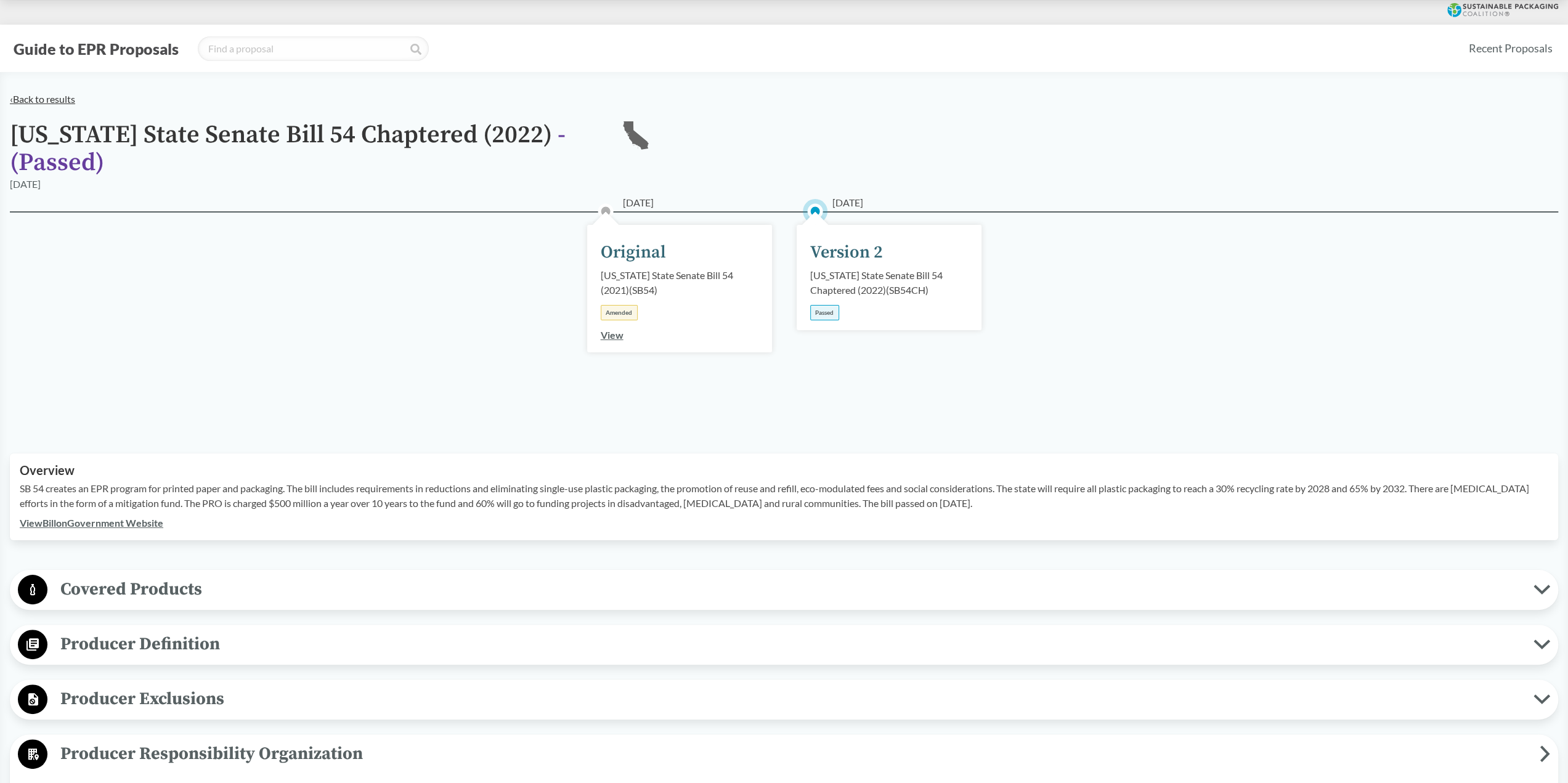
click at [38, 100] on link "‹ Back to results" at bounding box center [43, 99] width 65 height 12
